Goal: Find specific page/section: Find specific page/section

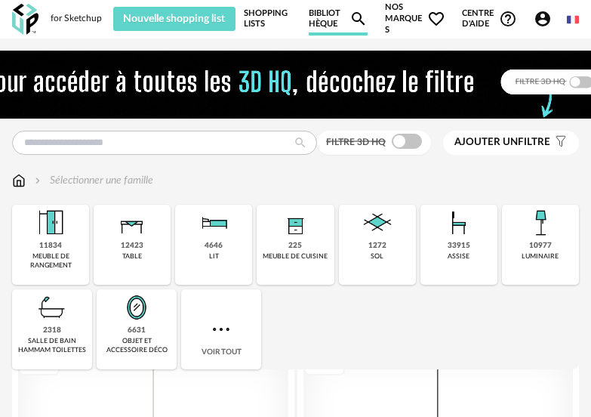
click at [277, 10] on link "Shopping Lists" at bounding box center [268, 18] width 48 height 33
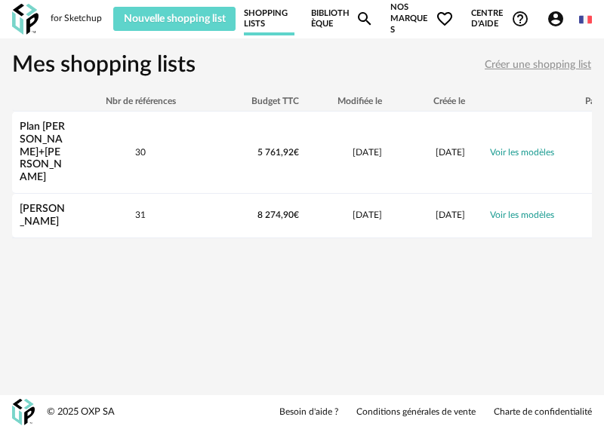
click at [333, 14] on link "Bibliothèque Magnify icon" at bounding box center [342, 18] width 62 height 33
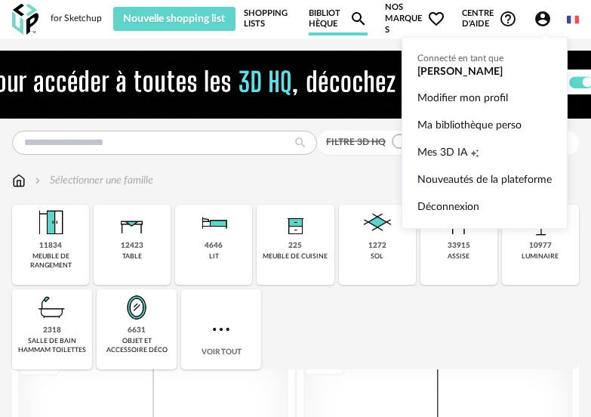
click at [540, 12] on icon "Account Circle icon" at bounding box center [543, 19] width 18 height 18
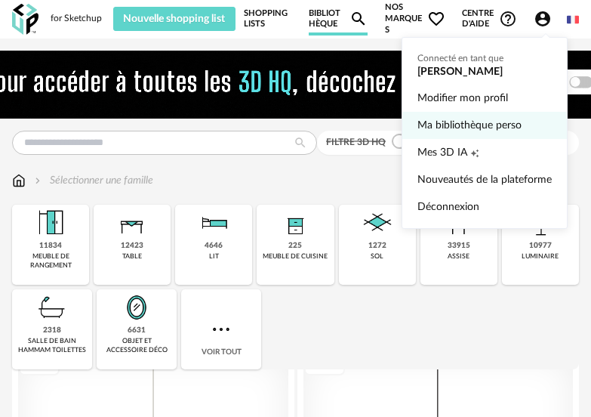
click at [509, 128] on link "Ma bibliothèque perso" at bounding box center [484, 125] width 134 height 27
